Goal: Transaction & Acquisition: Subscribe to service/newsletter

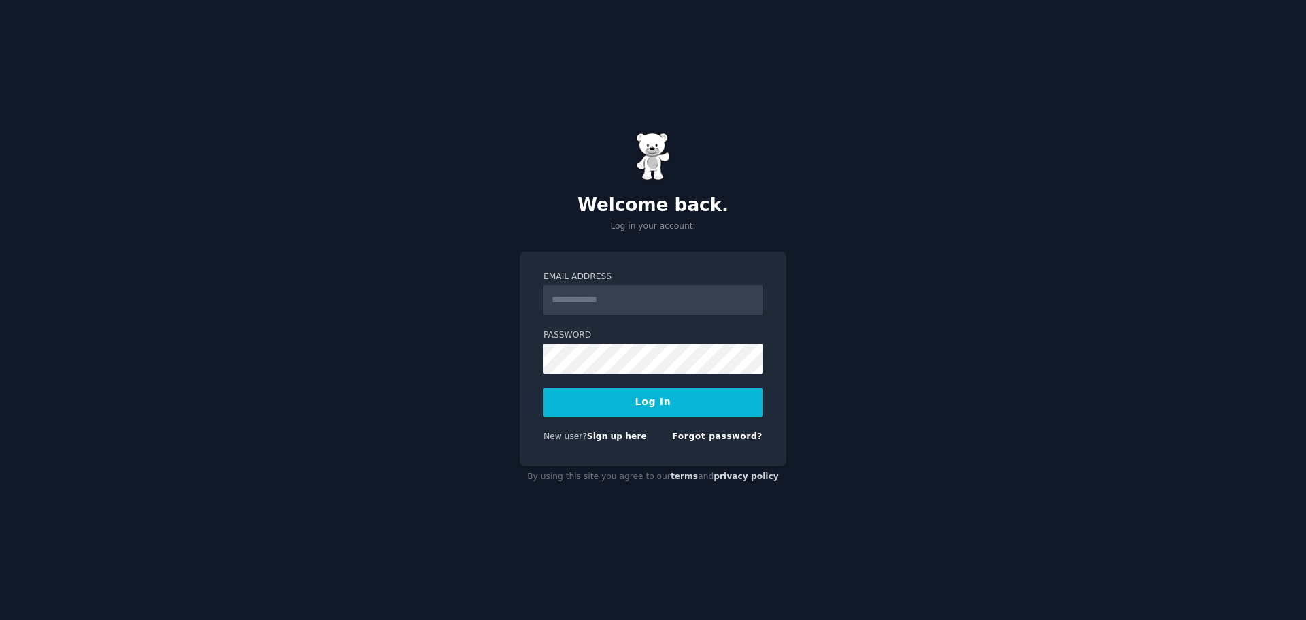
click at [621, 301] on input "Email Address" at bounding box center [653, 300] width 219 height 30
type input "**********"
click at [640, 407] on button "Log In" at bounding box center [653, 402] width 219 height 29
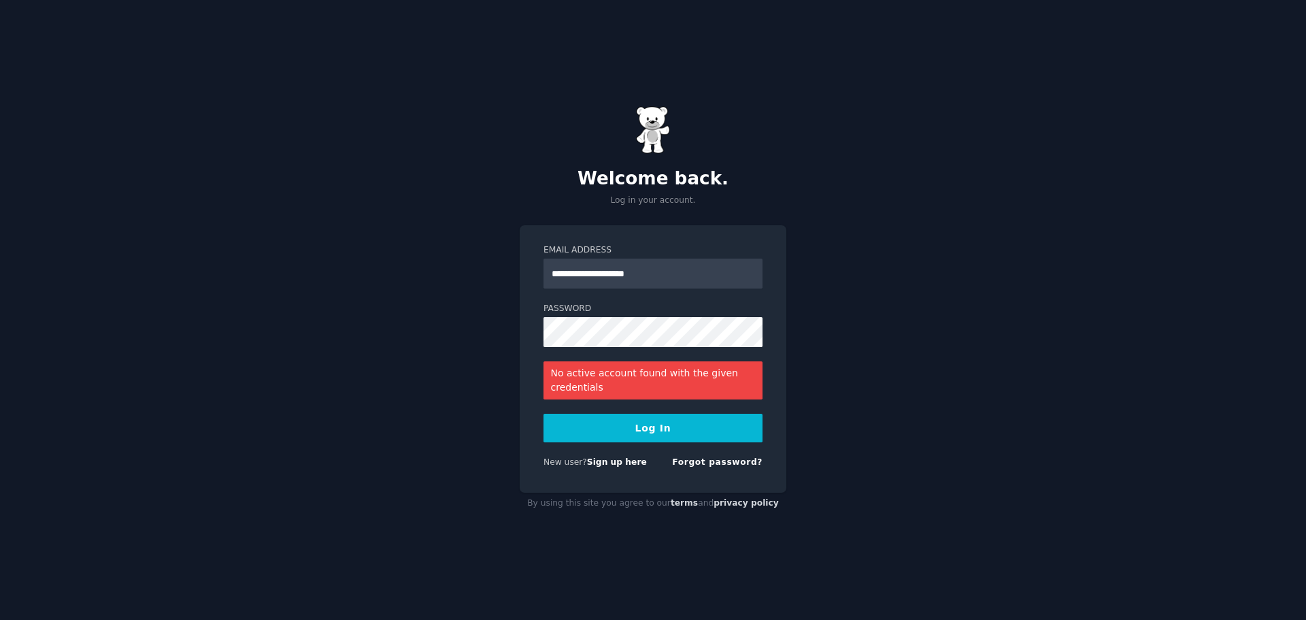
click at [635, 427] on button "Log In" at bounding box center [653, 428] width 219 height 29
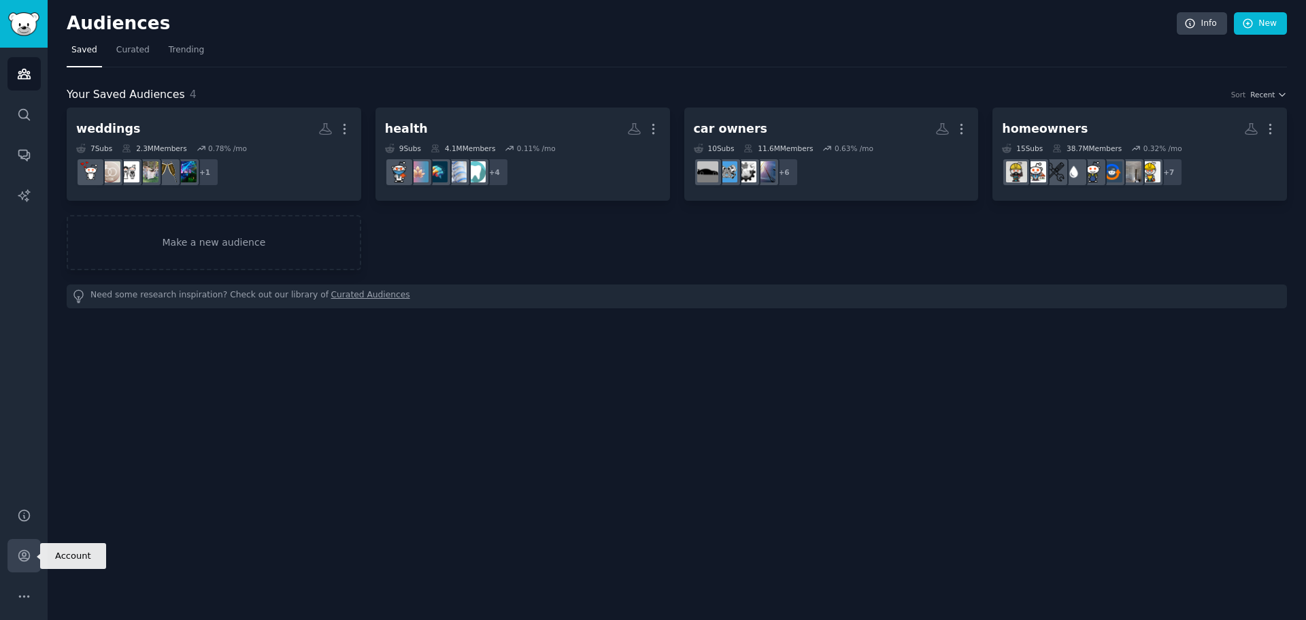
click at [17, 563] on link "Account" at bounding box center [23, 555] width 33 height 33
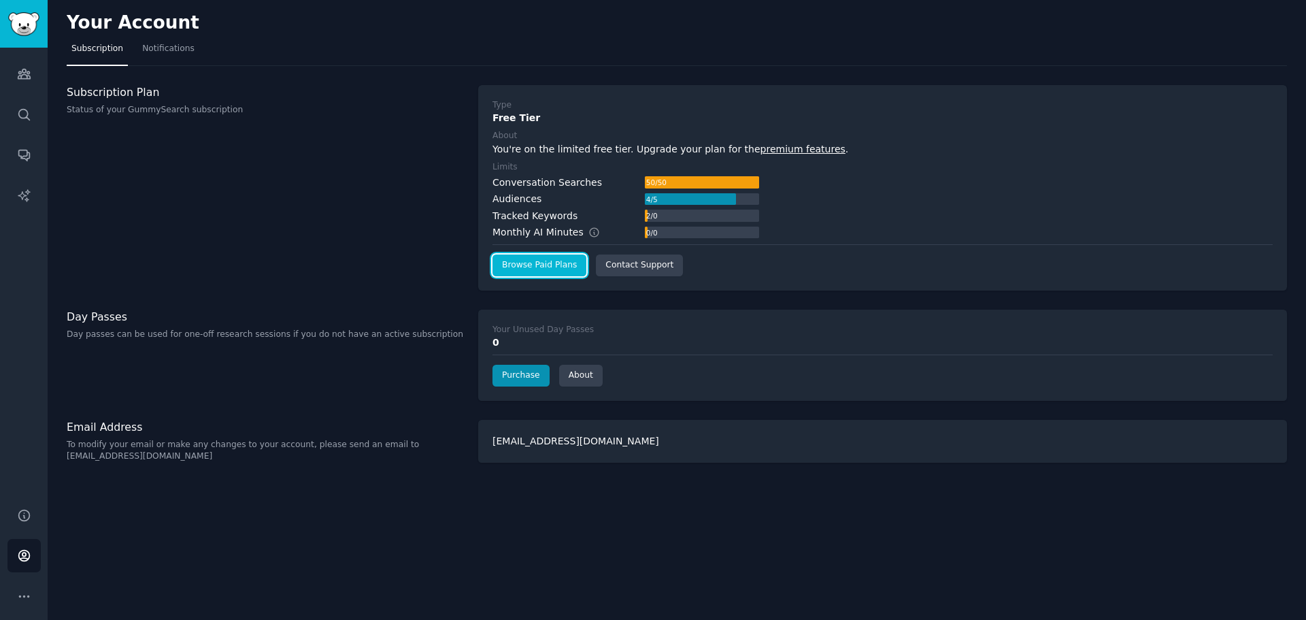
click at [559, 261] on link "Browse Paid Plans" at bounding box center [540, 265] width 94 height 22
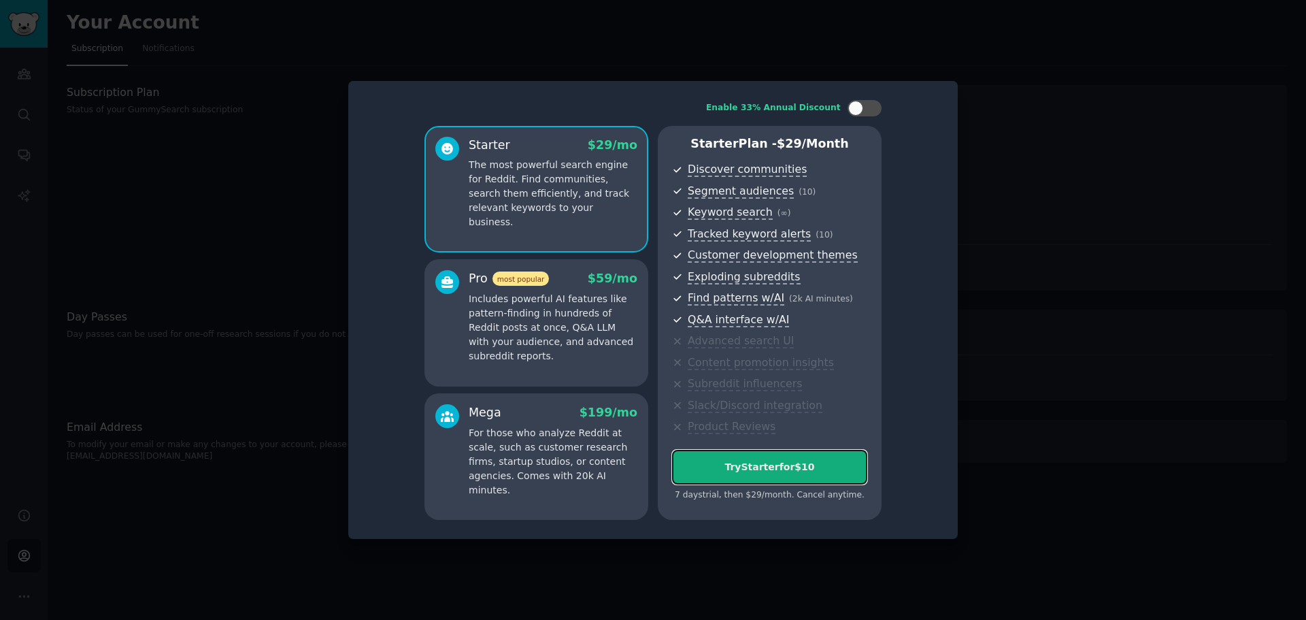
click at [795, 466] on div "Try Starter for $10" at bounding box center [770, 467] width 194 height 14
